Goal: Information Seeking & Learning: Learn about a topic

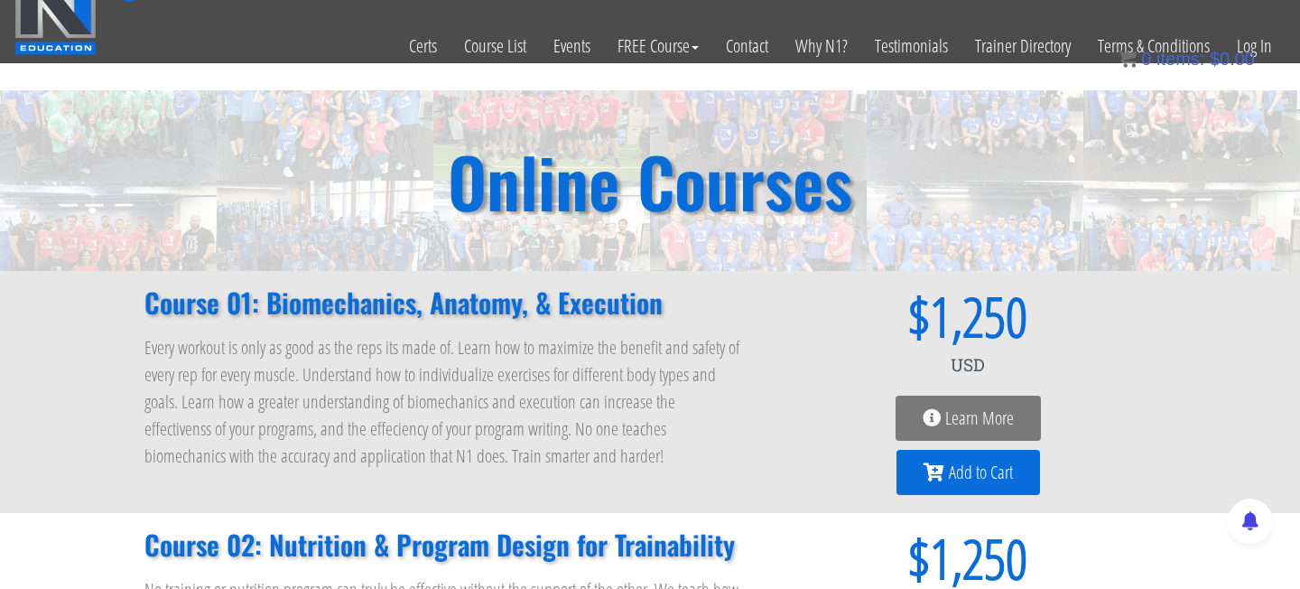
scroll to position [31, 0]
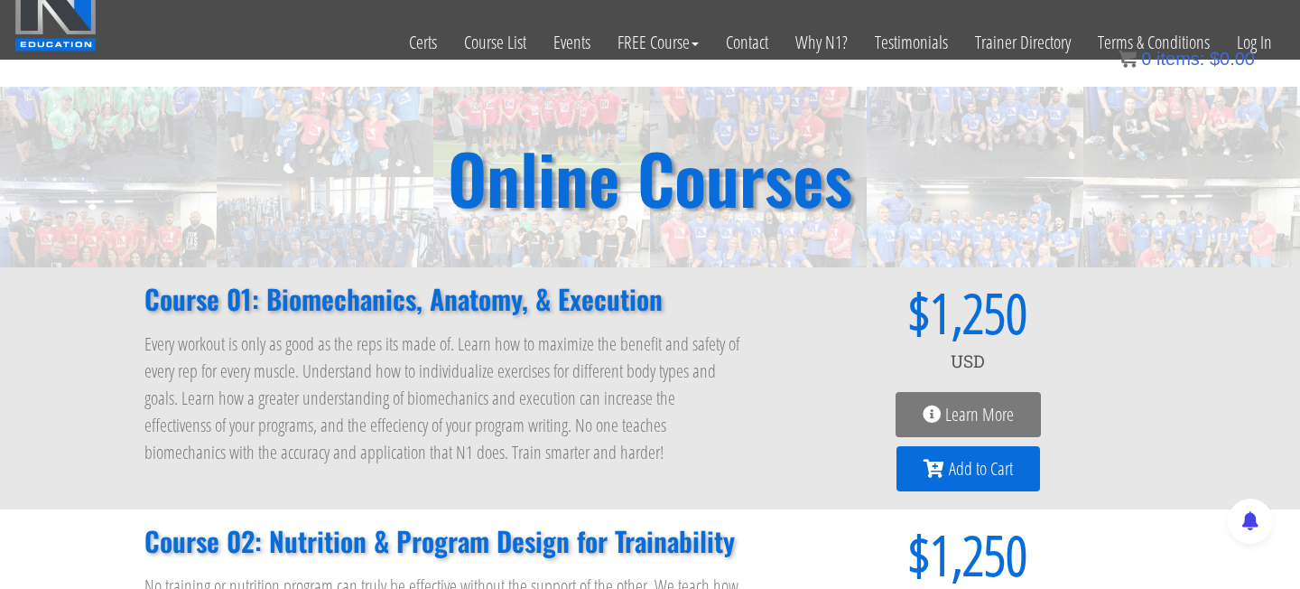
click at [951, 407] on span "Learn More" at bounding box center [980, 414] width 69 height 18
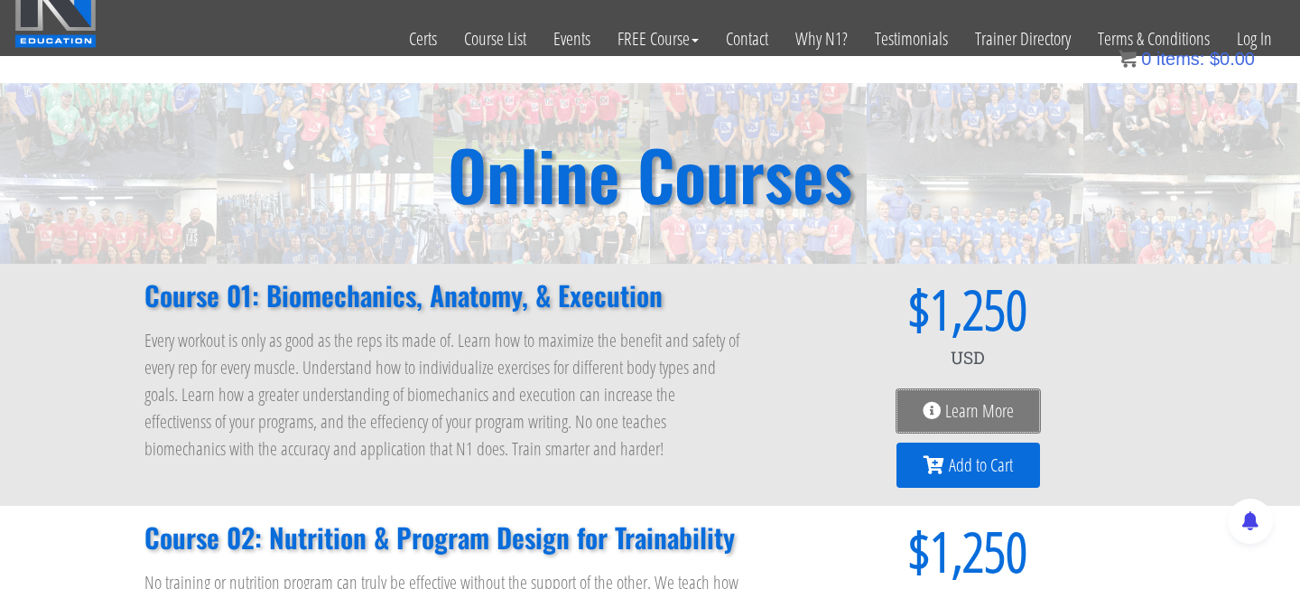
scroll to position [36, 0]
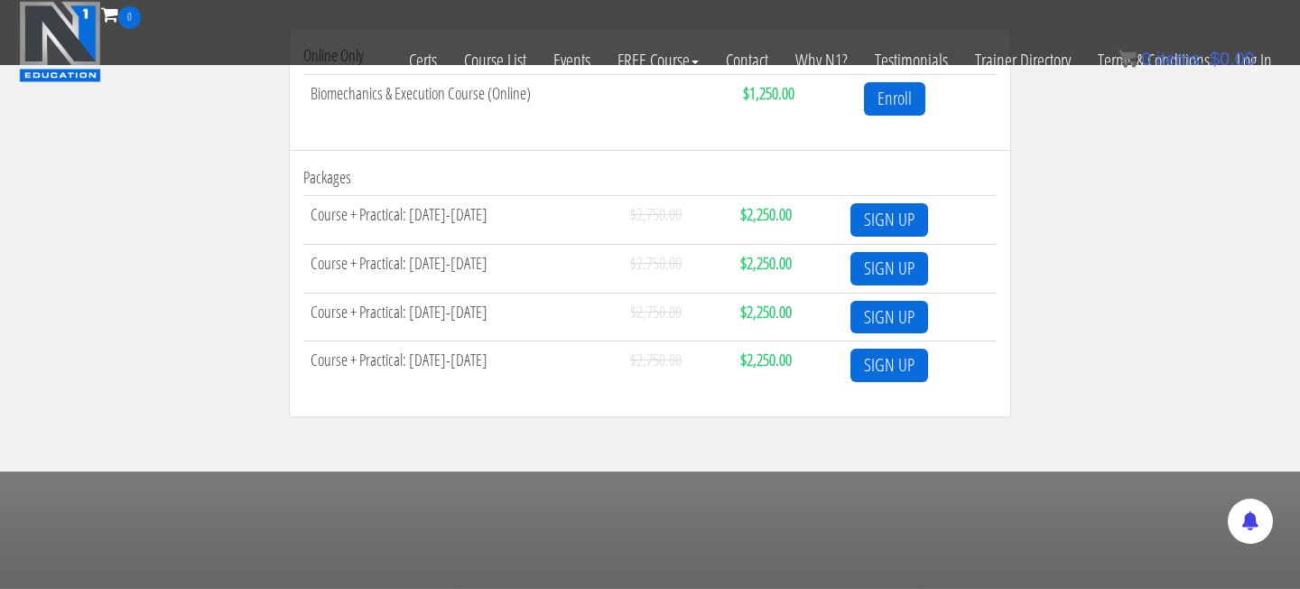
scroll to position [694, 0]
